Goal: Task Accomplishment & Management: Complete application form

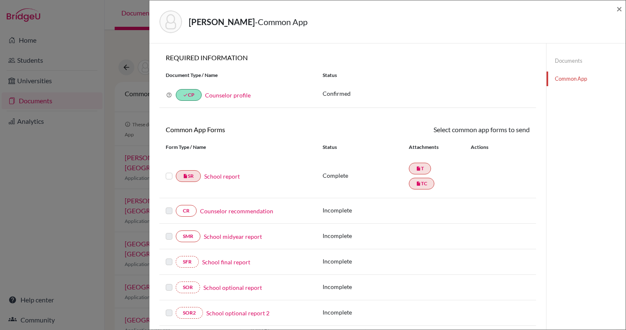
click at [218, 178] on link "School report" at bounding box center [222, 176] width 36 height 9
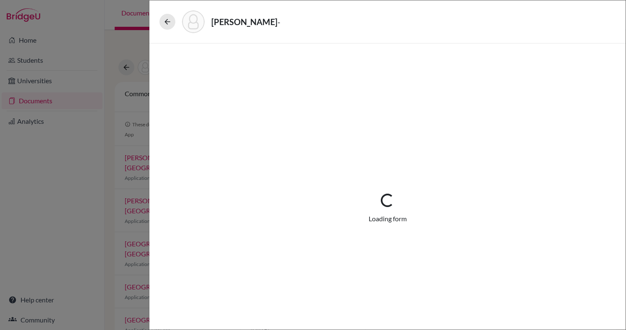
select select "1"
select select "670453"
select select "1"
select select "670452"
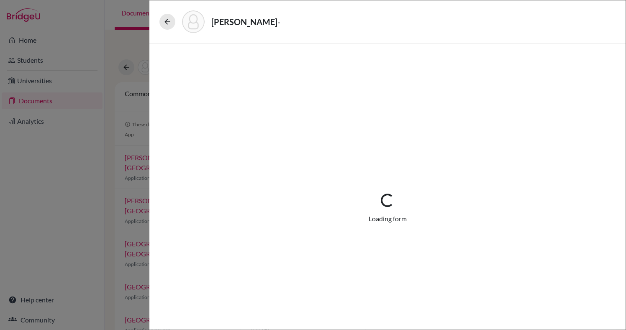
select select "0"
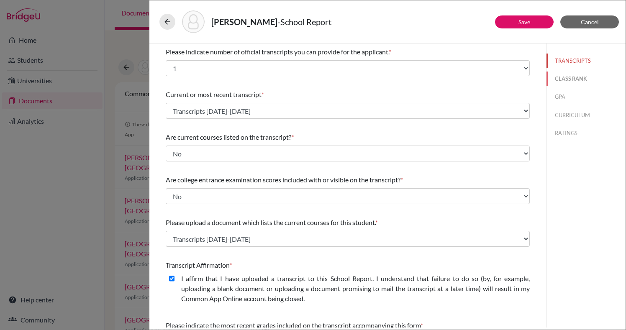
click at [573, 80] on button "CLASS RANK" at bounding box center [586, 79] width 79 height 15
select select "5"
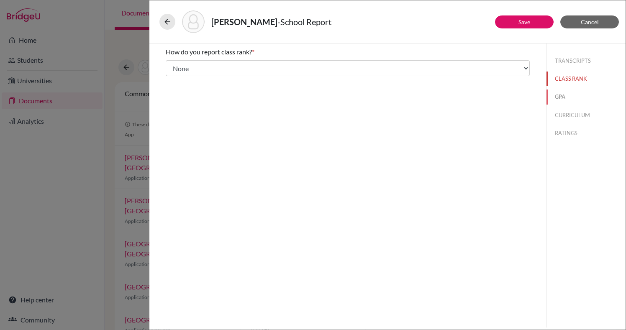
click at [565, 96] on button "GPA" at bounding box center [586, 97] width 79 height 15
type input "3.76"
type input "3.8"
select select "4"
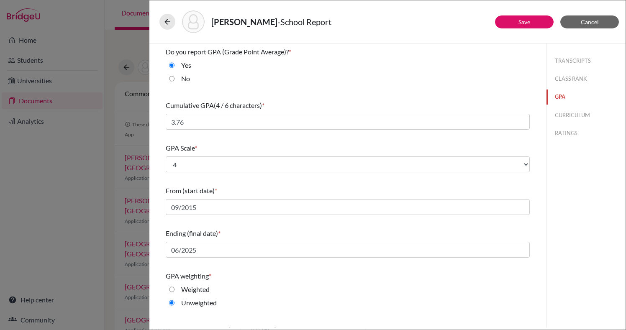
scroll to position [72, 0]
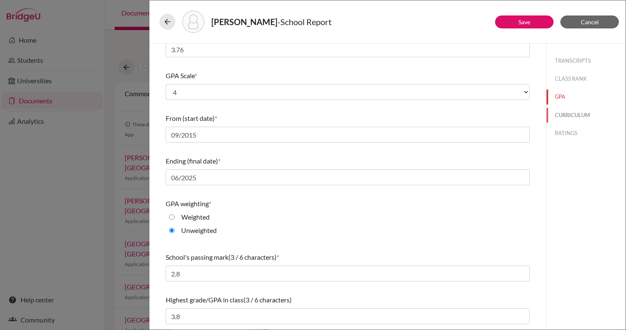
click at [576, 117] on button "CURRICULUM" at bounding box center [586, 115] width 79 height 15
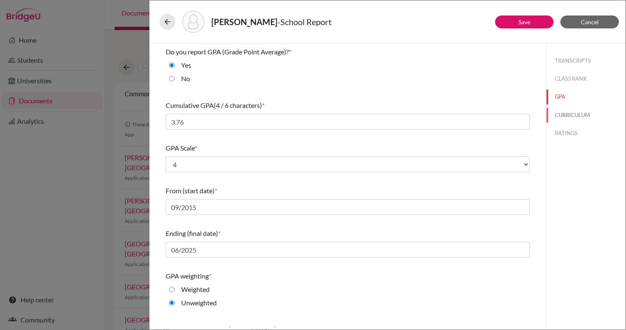
select select "4"
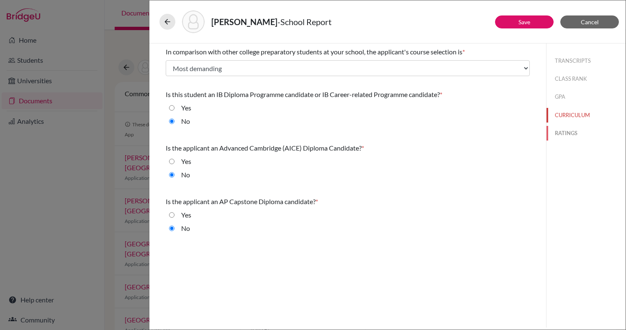
click at [560, 136] on button "RATINGS" at bounding box center [586, 133] width 79 height 15
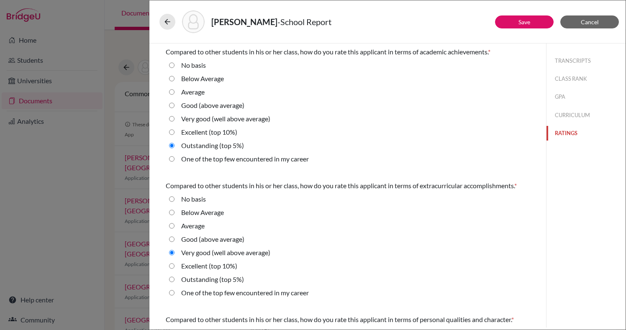
scroll to position [245, 0]
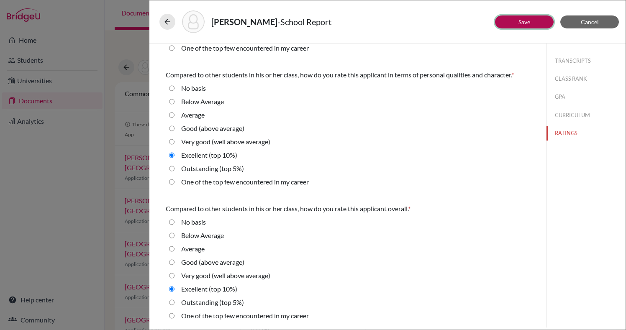
click at [523, 26] on button "Save" at bounding box center [524, 21] width 59 height 13
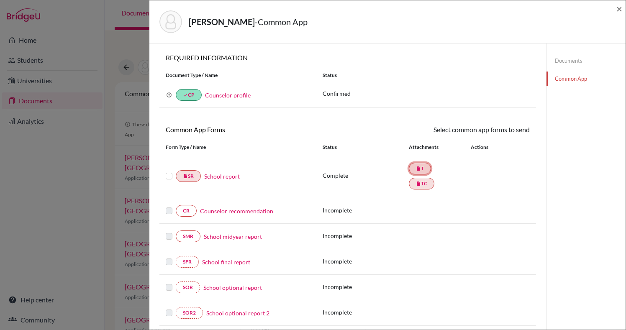
click at [419, 172] on link "insert_drive_file T" at bounding box center [420, 169] width 22 height 12
click at [220, 177] on link "School report" at bounding box center [222, 176] width 36 height 9
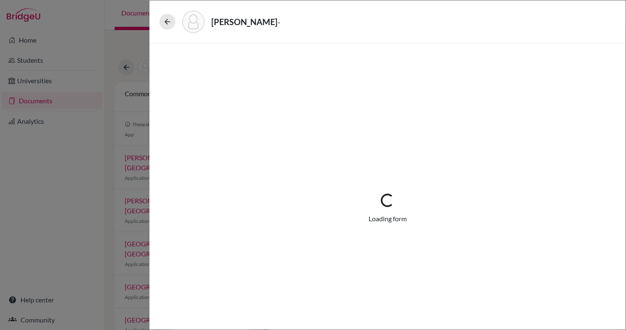
select select "1"
select select "670453"
select select "1"
select select "670452"
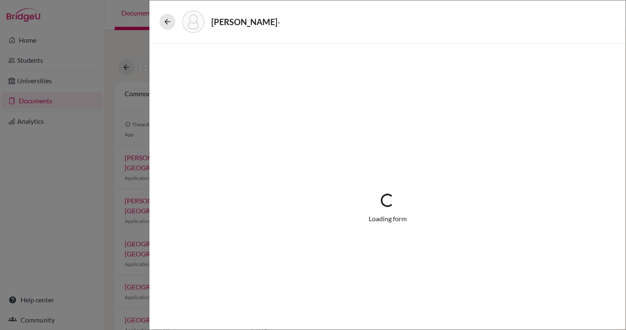
select select "0"
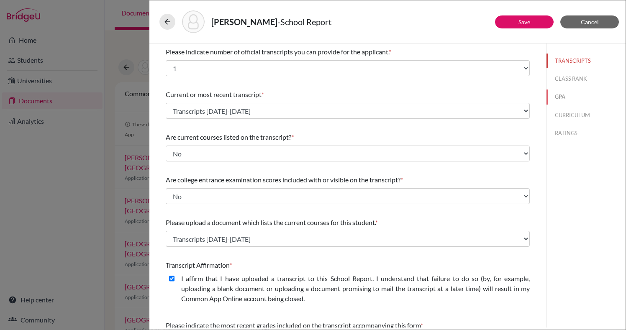
click at [567, 96] on button "GPA" at bounding box center [586, 97] width 79 height 15
select select "4"
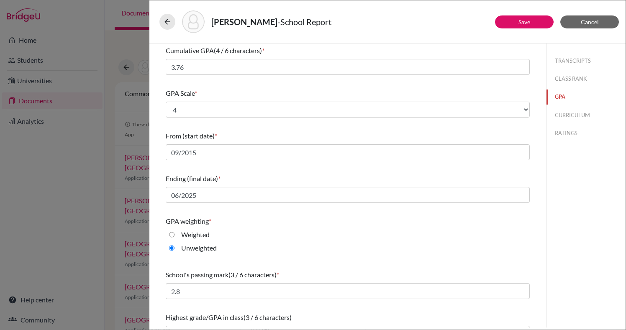
scroll to position [72, 0]
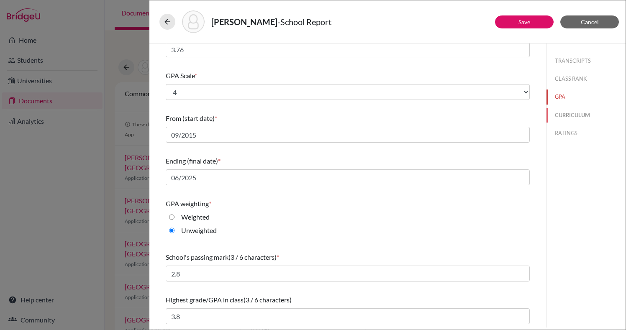
click at [568, 115] on button "CURRICULUM" at bounding box center [586, 115] width 79 height 15
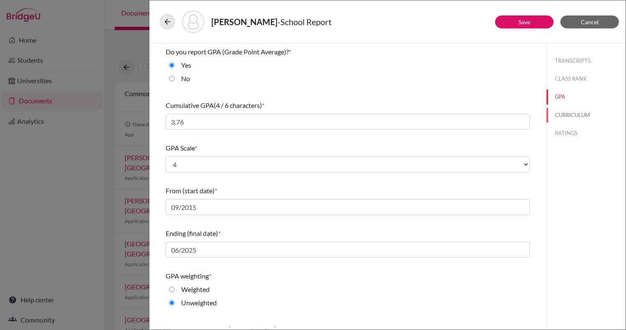
select select "4"
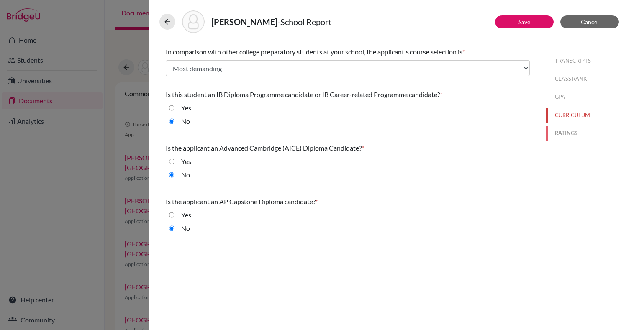
click at [567, 132] on button "RATINGS" at bounding box center [586, 133] width 79 height 15
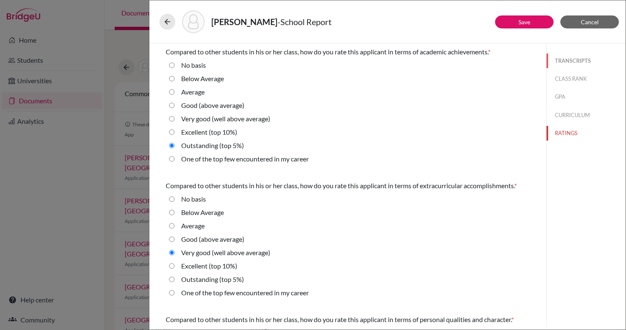
click at [565, 62] on button "TRANSCRIPTS" at bounding box center [586, 61] width 79 height 15
select select "670452"
select select "0"
select select "1"
select select "670453"
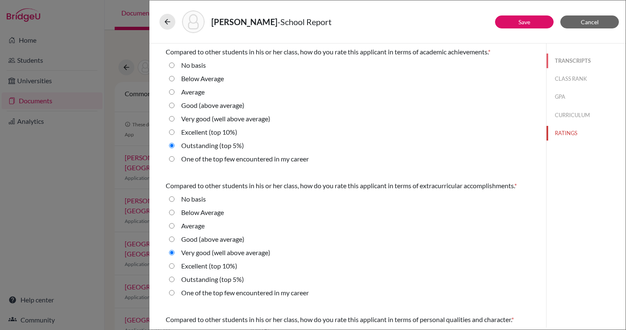
select select "1"
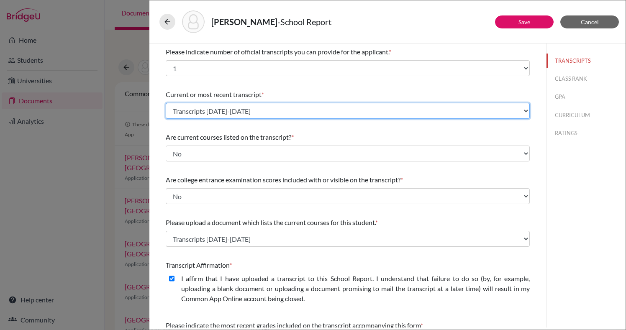
click at [375, 116] on select "Select existing document or upload a new one Transcripts [DATE]-[DATE] Upload N…" at bounding box center [348, 111] width 364 height 16
select select "Upload New File"
click at [166, 103] on select "Select existing document or upload a new one Transcripts [DATE]-[DATE] Upload N…" at bounding box center [348, 111] width 364 height 16
